Goal: Transaction & Acquisition: Purchase product/service

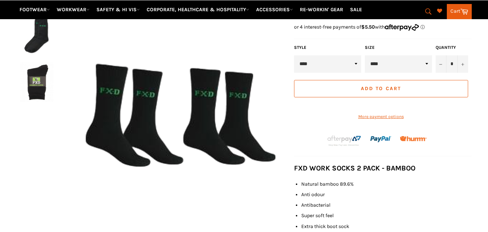
scroll to position [162, 0]
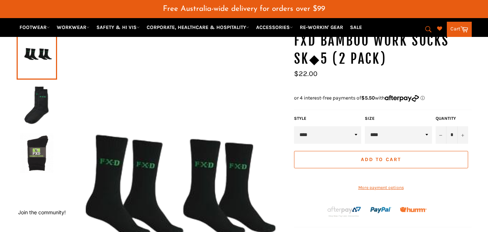
scroll to position [90, 0]
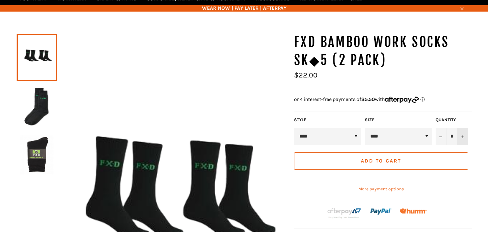
click at [465, 136] on button "+" at bounding box center [462, 136] width 11 height 17
type input "*"
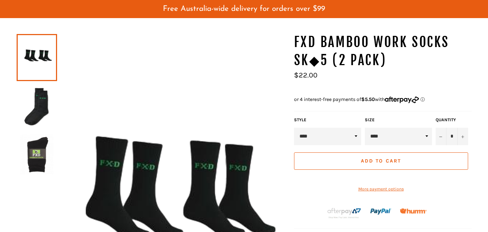
click at [399, 160] on span "Add to Cart" at bounding box center [381, 161] width 40 height 6
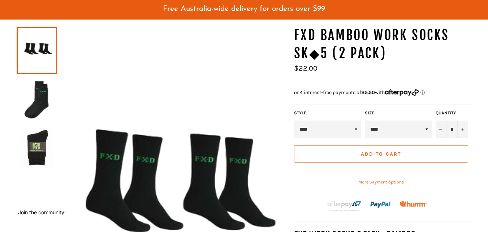
click at [356, 128] on select "****" at bounding box center [327, 128] width 67 height 17
click at [356, 129] on select "****" at bounding box center [327, 128] width 67 height 17
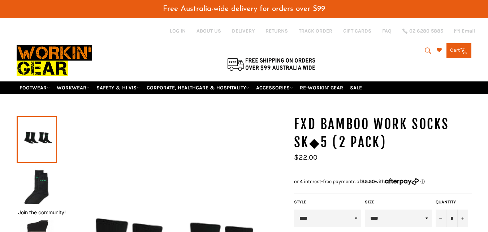
scroll to position [0, 0]
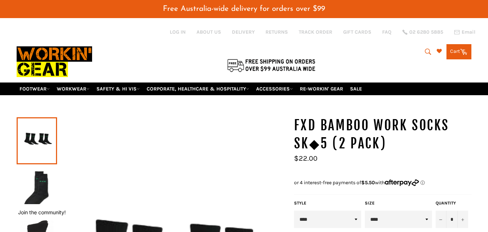
click at [461, 51] on icon at bounding box center [464, 51] width 8 height 8
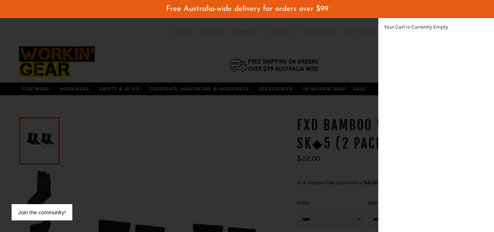
click at [230, 113] on div "modal" at bounding box center [247, 116] width 494 height 232
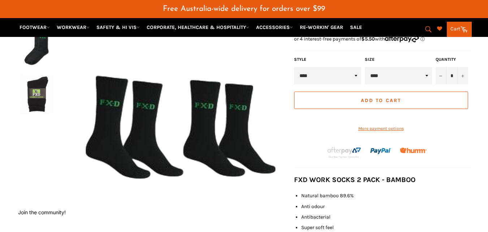
scroll to position [145, 0]
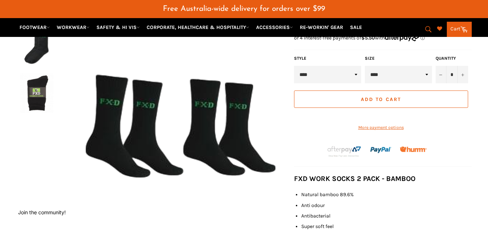
click at [381, 95] on button "Add to Cart" at bounding box center [381, 98] width 174 height 17
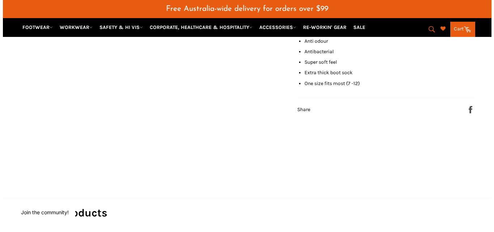
scroll to position [128, 0]
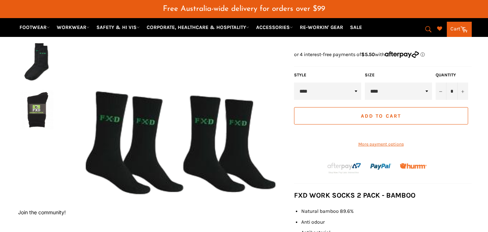
click at [388, 115] on span "Add to Cart" at bounding box center [381, 116] width 40 height 6
click at [253, 43] on img at bounding box center [172, 160] width 230 height 345
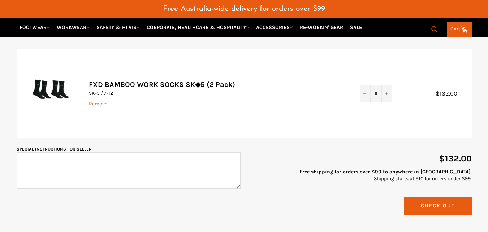
scroll to position [126, 0]
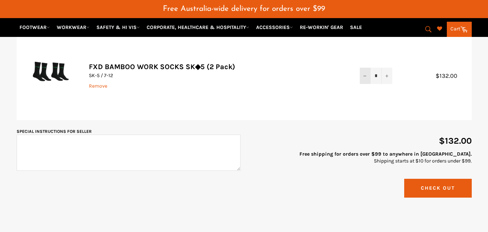
click at [365, 76] on icon "Reduce item quantity by one" at bounding box center [365, 75] width 3 height 3
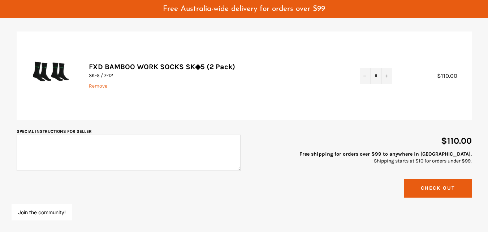
scroll to position [0, 0]
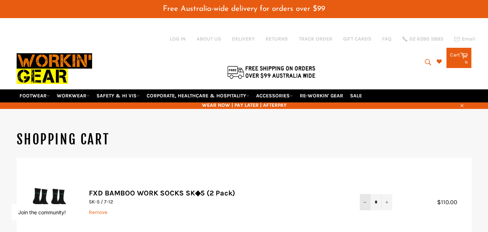
click at [365, 200] on button "−" at bounding box center [365, 202] width 11 height 16
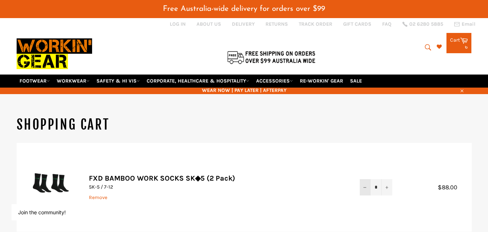
click at [362, 190] on button "−" at bounding box center [365, 187] width 11 height 16
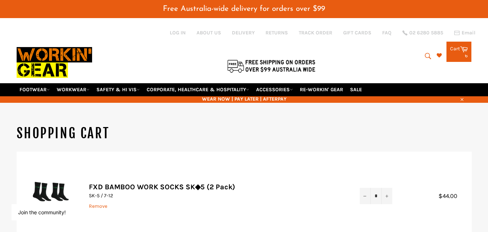
scroll to position [0, 0]
